Goal: Information Seeking & Learning: Understand process/instructions

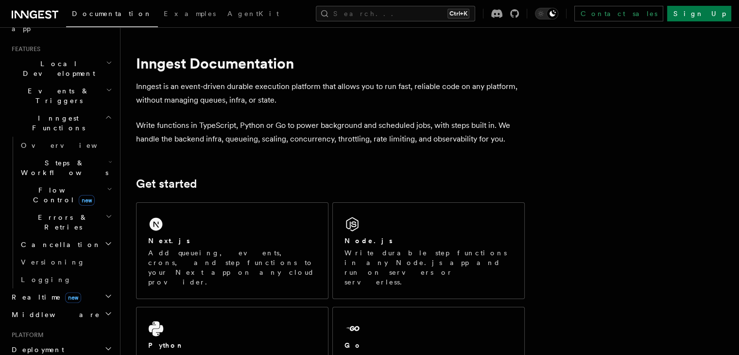
scroll to position [204, 0]
click at [94, 338] on h2 "Deployment" at bounding box center [61, 346] width 106 height 17
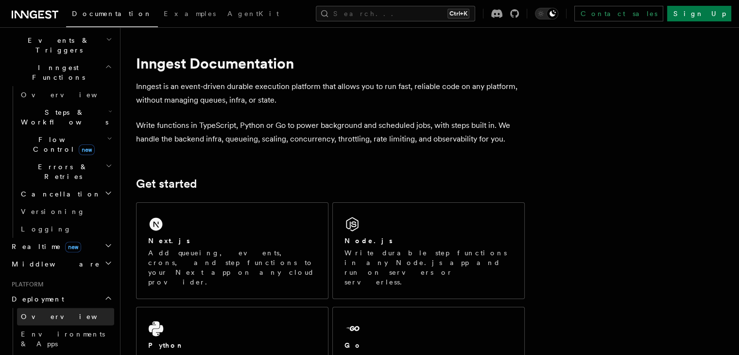
click at [56, 308] on link "Overview" at bounding box center [65, 316] width 97 height 17
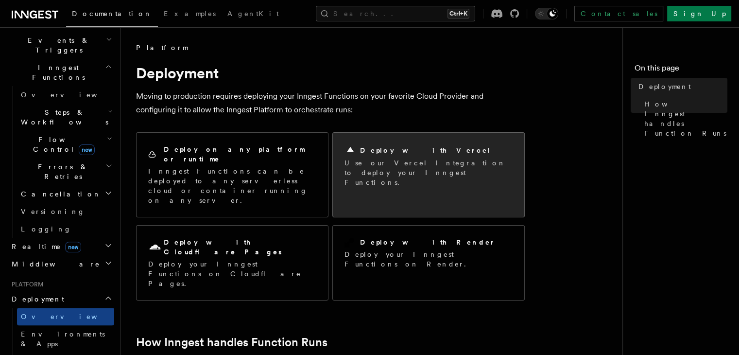
click at [350, 148] on icon at bounding box center [350, 149] width 7 height 5
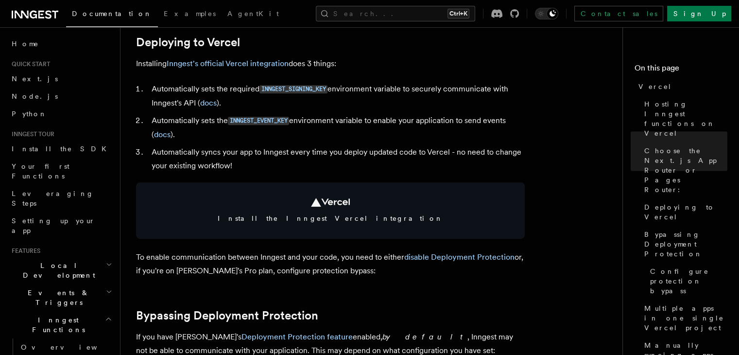
scroll to position [392, 0]
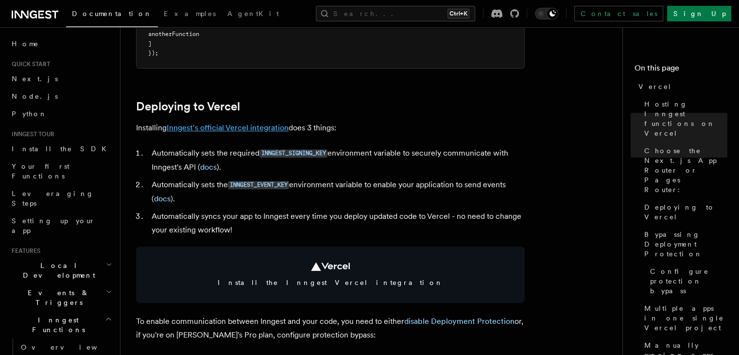
click at [227, 125] on link "Inngest's official Vercel integration" at bounding box center [228, 127] width 122 height 9
